Goal: Navigation & Orientation: Find specific page/section

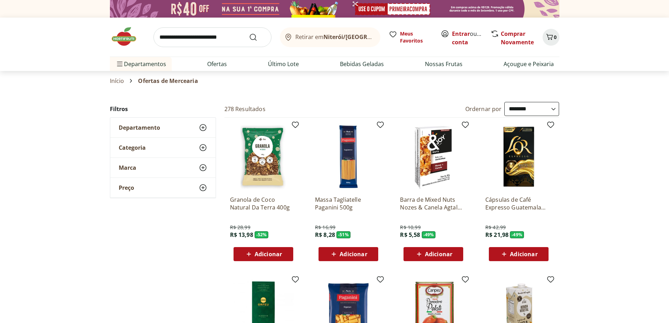
select select "**********"
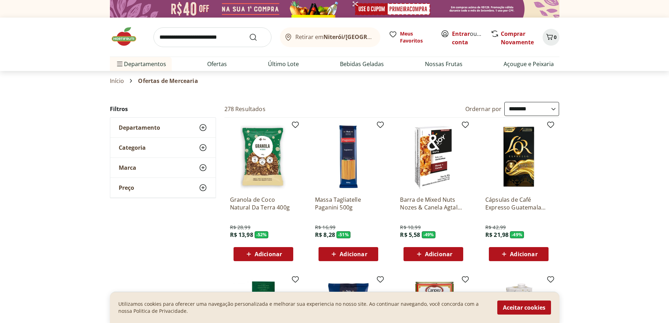
click at [375, 37] on icon at bounding box center [376, 35] width 2 height 4
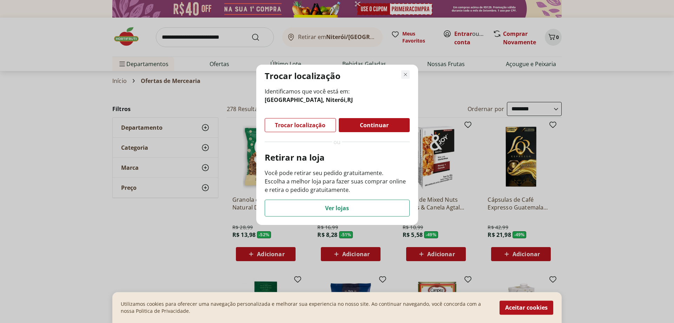
click at [406, 73] on icon "Fechar modal de regionalização" at bounding box center [405, 74] width 8 height 8
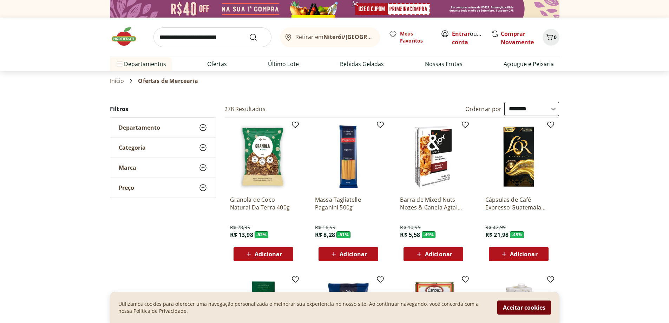
click at [510, 308] on button "Aceitar cookies" at bounding box center [524, 307] width 54 height 14
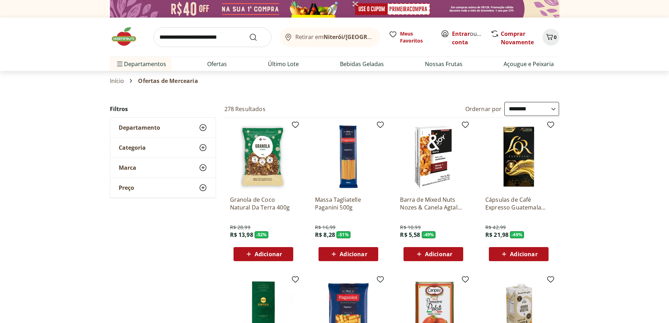
click at [520, 108] on select "**********" at bounding box center [531, 109] width 55 height 14
click at [455, 34] on link "Entrar" at bounding box center [461, 34] width 18 height 8
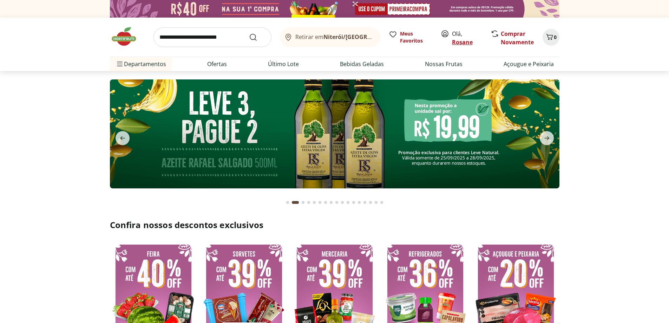
click at [454, 41] on link "Rosane" at bounding box center [462, 42] width 21 height 8
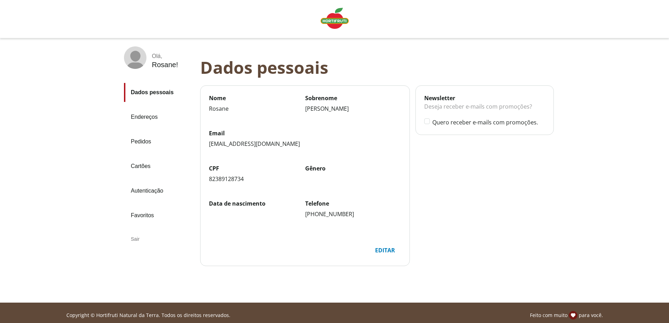
click at [141, 114] on link "Endereços" at bounding box center [159, 116] width 71 height 19
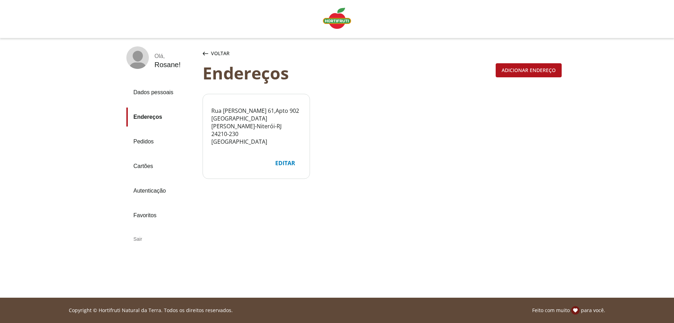
click at [144, 140] on link "Pedidos" at bounding box center [161, 141] width 71 height 19
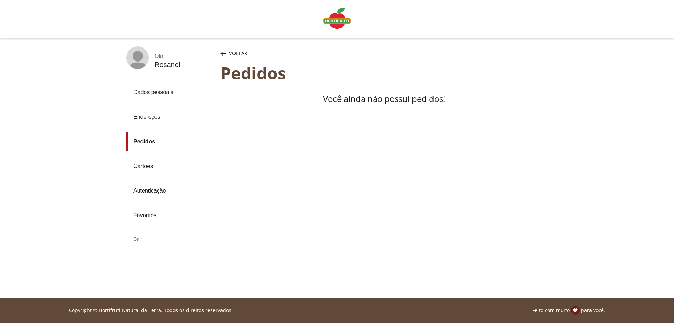
click at [330, 21] on img "Linha de sessão" at bounding box center [337, 18] width 28 height 21
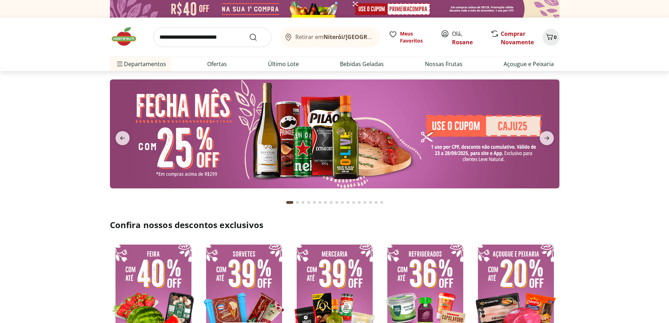
click at [364, 38] on button "Retirar em [GEOGRAPHIC_DATA]/[GEOGRAPHIC_DATA]" at bounding box center [330, 37] width 100 height 20
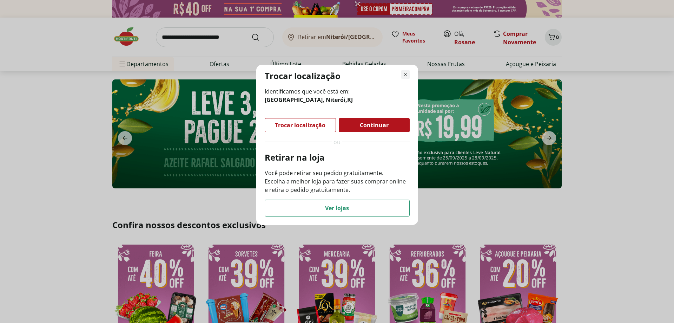
click at [405, 75] on icon "Fechar modal de regionalização" at bounding box center [405, 74] width 8 height 8
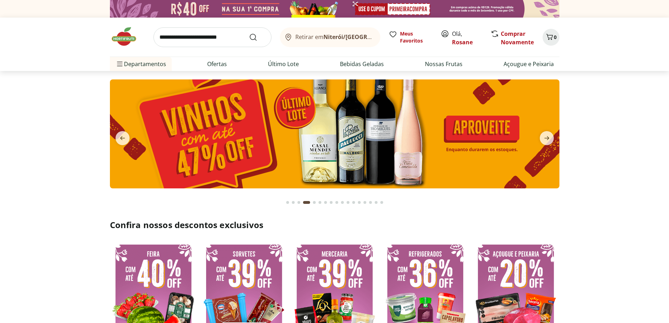
click at [90, 102] on section at bounding box center [334, 141] width 669 height 140
